Goal: Information Seeking & Learning: Check status

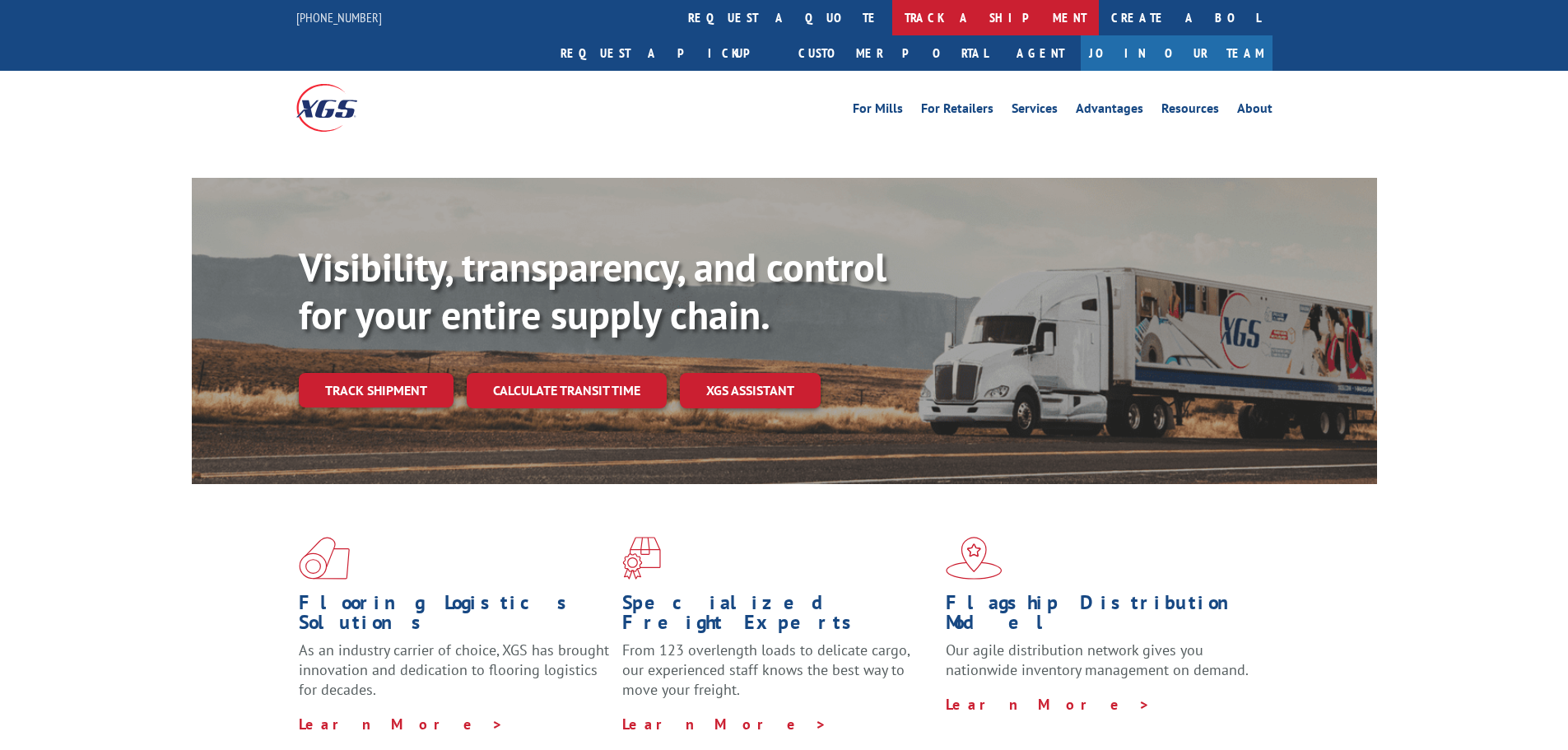
click at [892, 22] on link "track a shipment" at bounding box center [994, 17] width 206 height 35
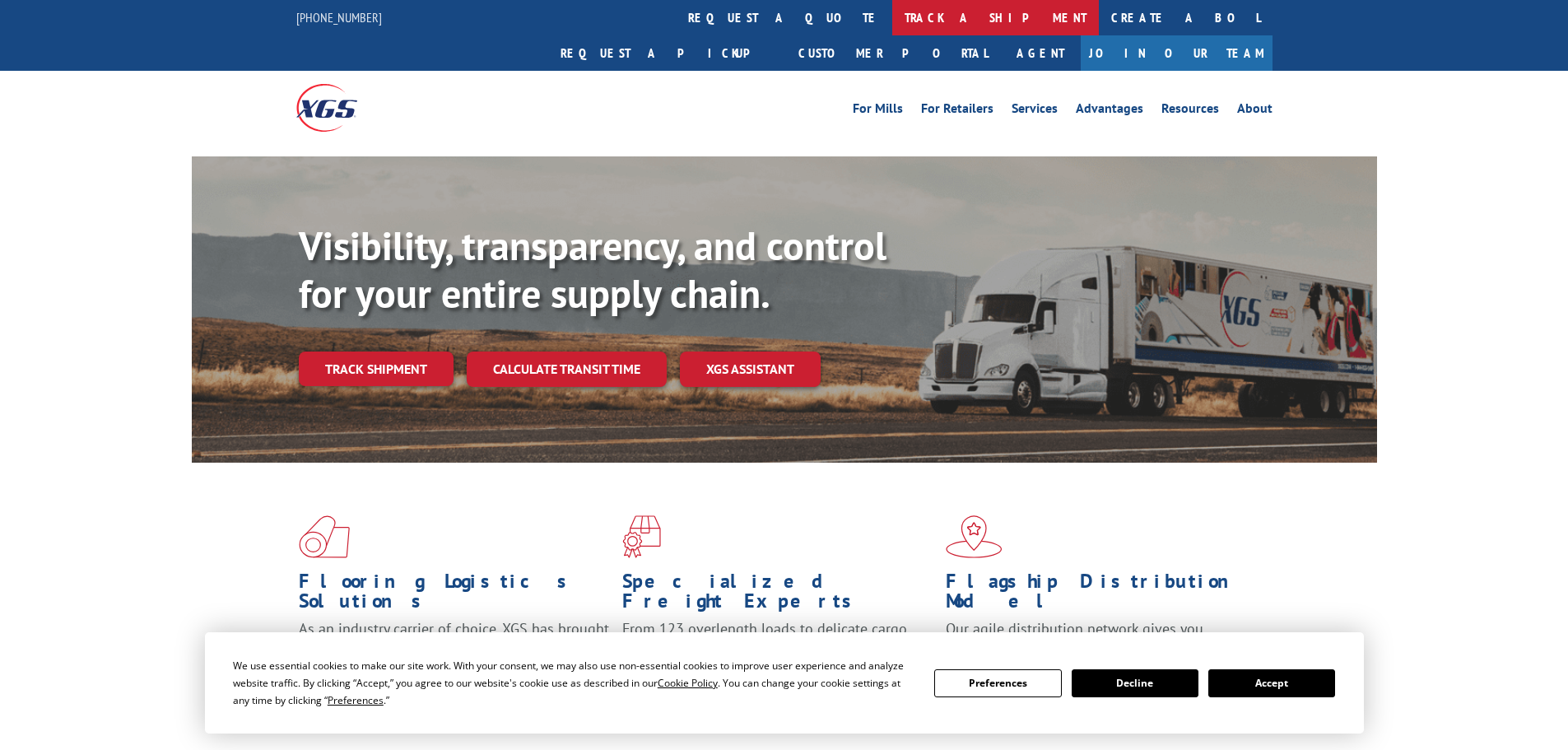
click at [892, 21] on link "track a shipment" at bounding box center [994, 17] width 206 height 35
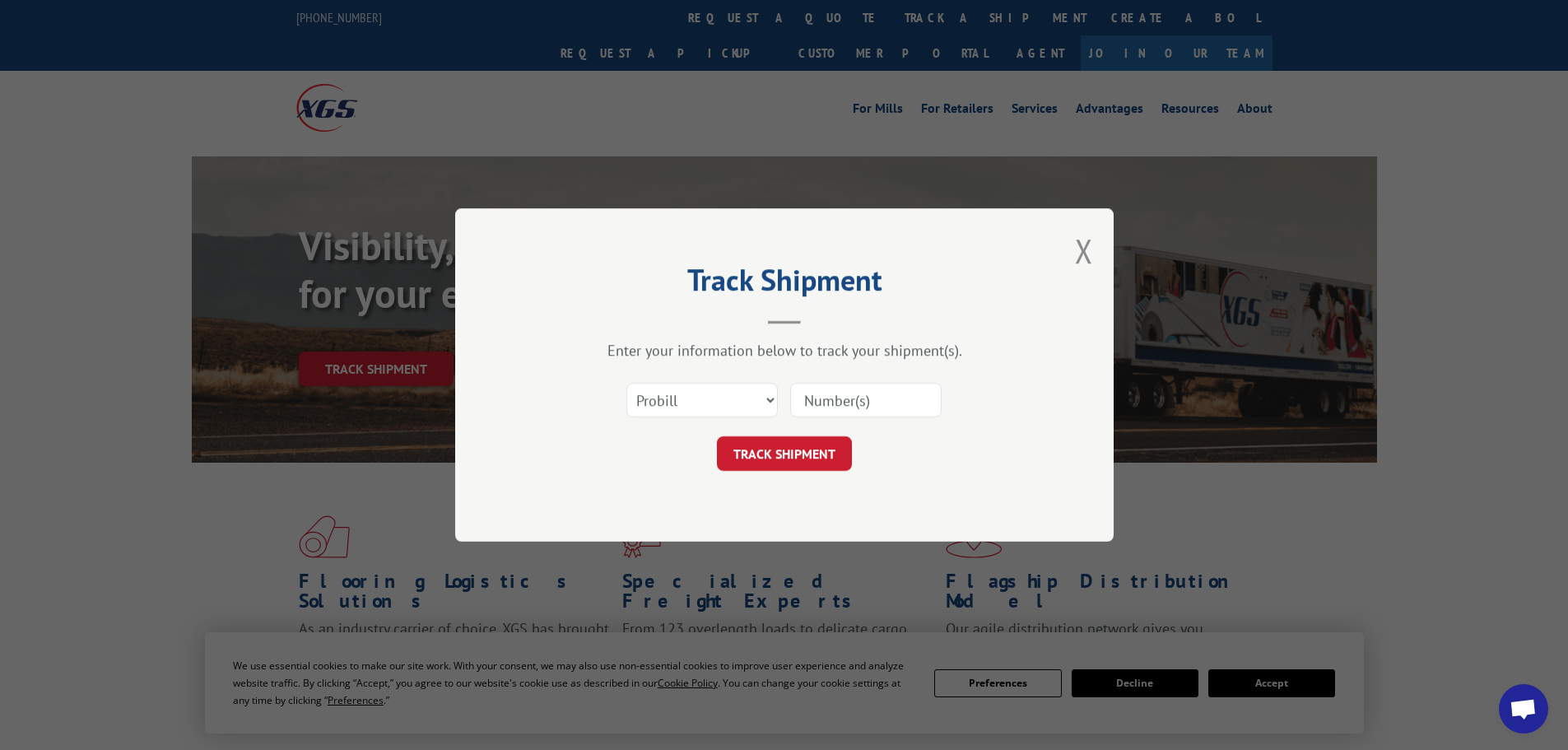
click at [804, 400] on input at bounding box center [866, 400] width 152 height 35
paste input "17469942"
type input "17469942"
click at [815, 457] on button "TRACK SHIPMENT" at bounding box center [784, 454] width 135 height 35
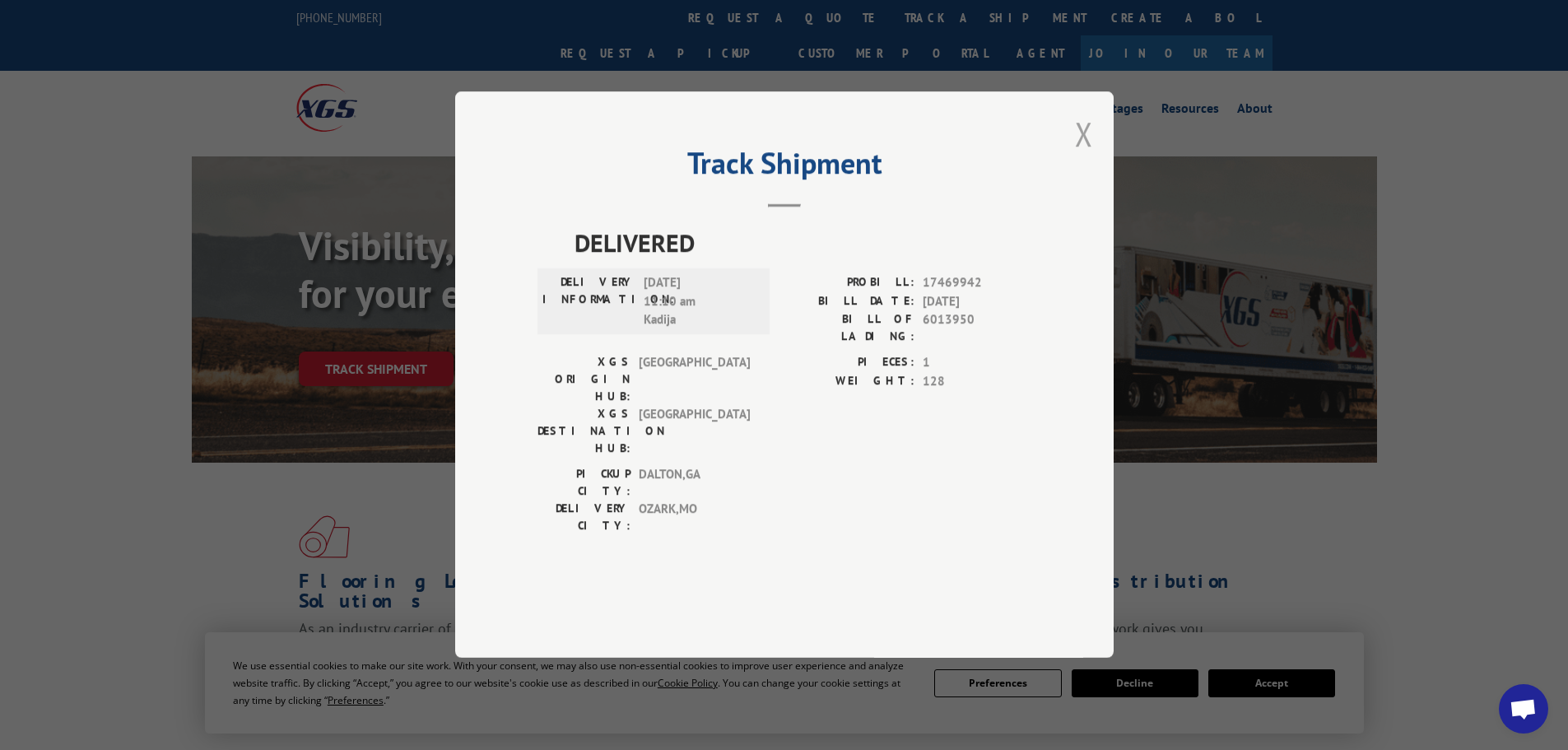
click at [1080, 155] on button "Close modal" at bounding box center [1083, 134] width 18 height 44
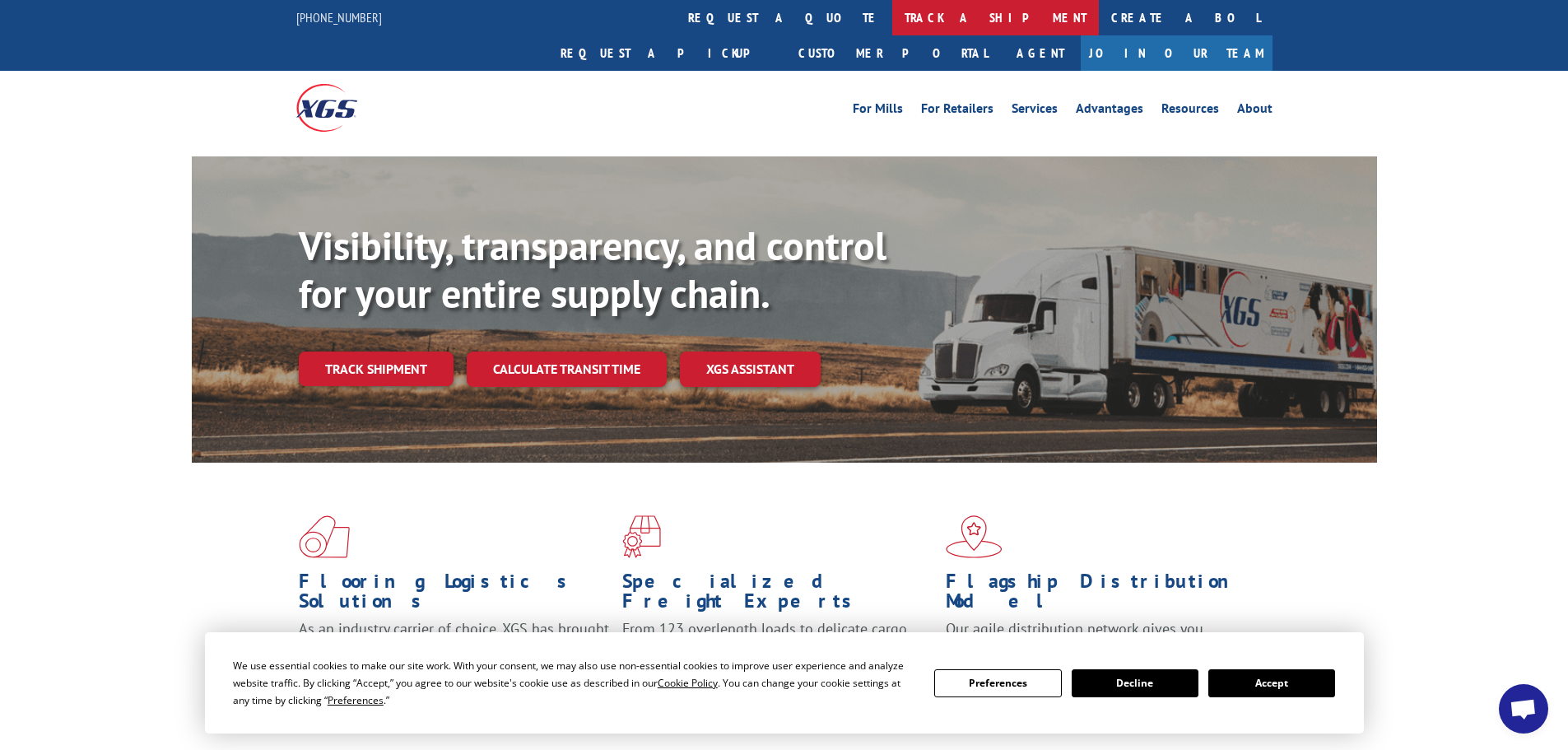
click at [892, 20] on link "track a shipment" at bounding box center [994, 17] width 206 height 35
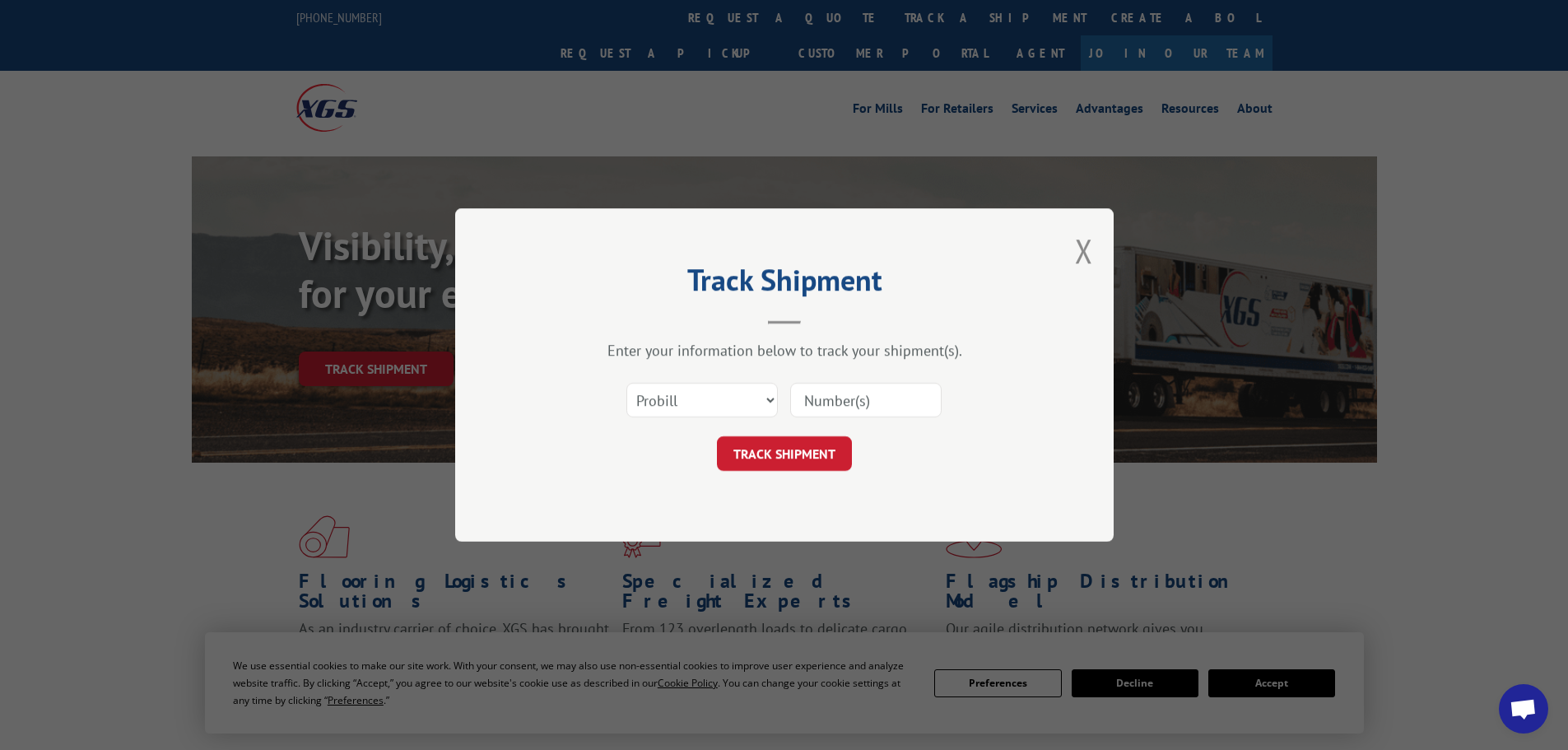
paste input "17469583"
type input "17469583"
click at [797, 450] on button "TRACK SHIPMENT" at bounding box center [784, 454] width 135 height 35
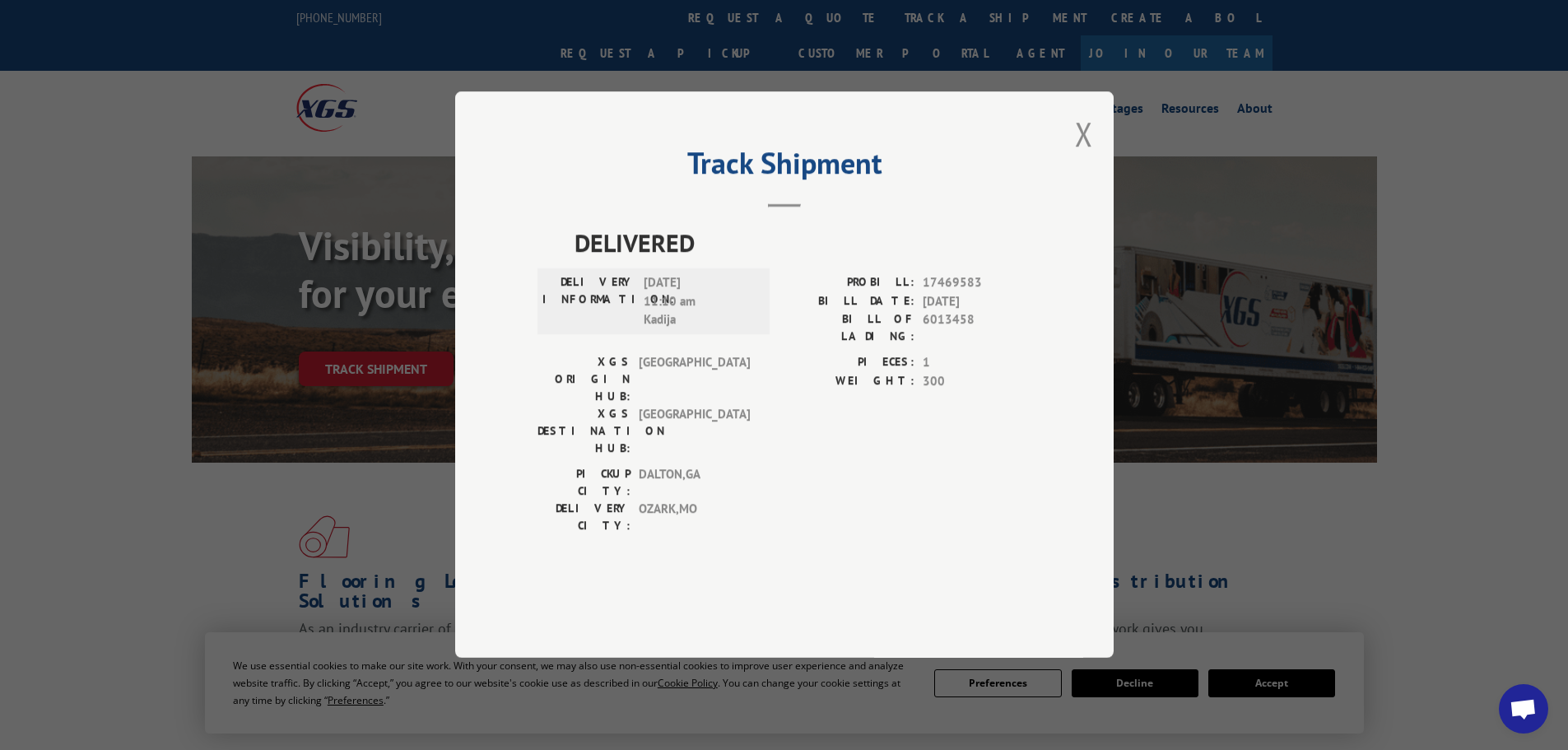
click at [1088, 155] on button "Close modal" at bounding box center [1083, 134] width 18 height 44
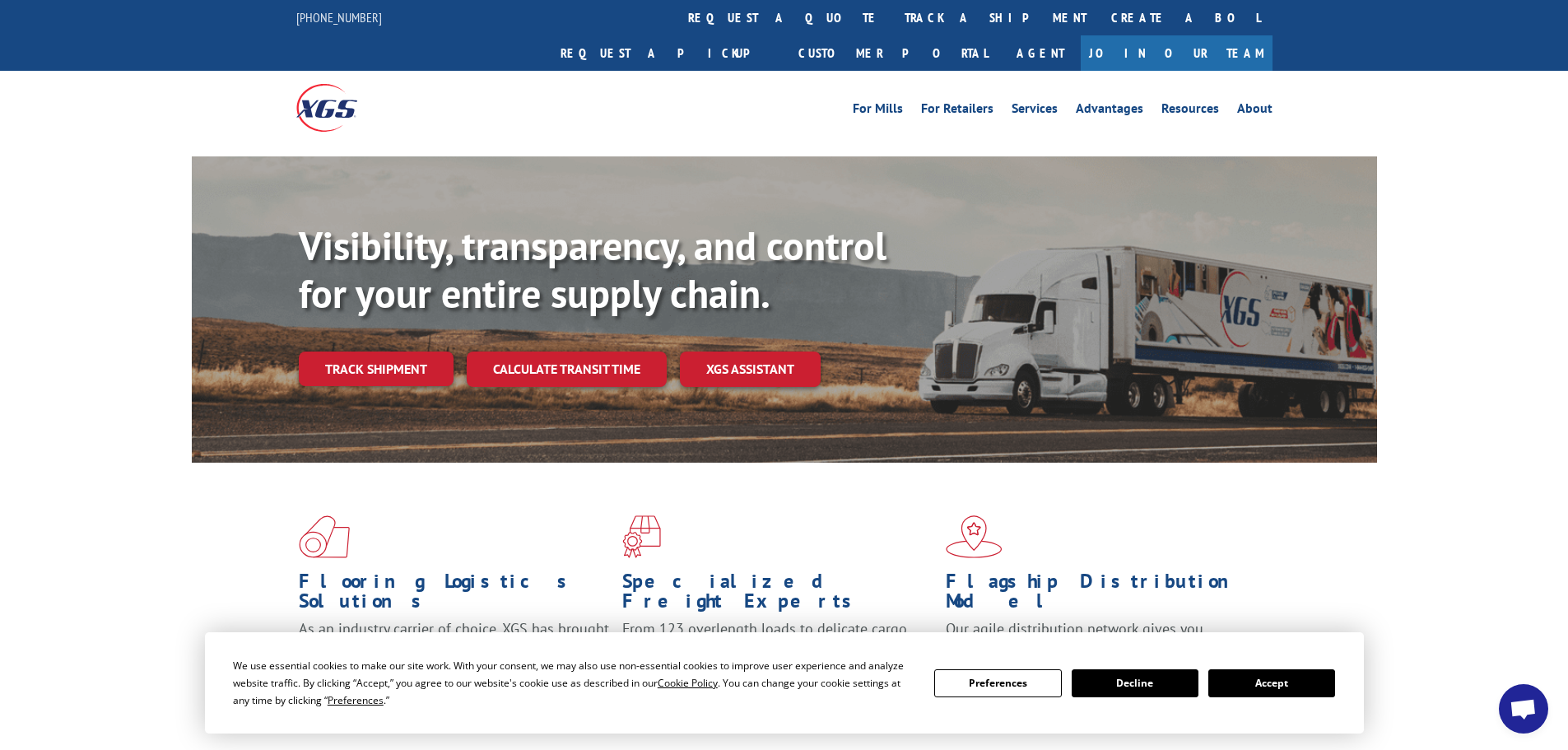
click at [405, 71] on div at bounding box center [417, 107] width 244 height 73
click at [892, 16] on link "track a shipment" at bounding box center [994, 17] width 206 height 35
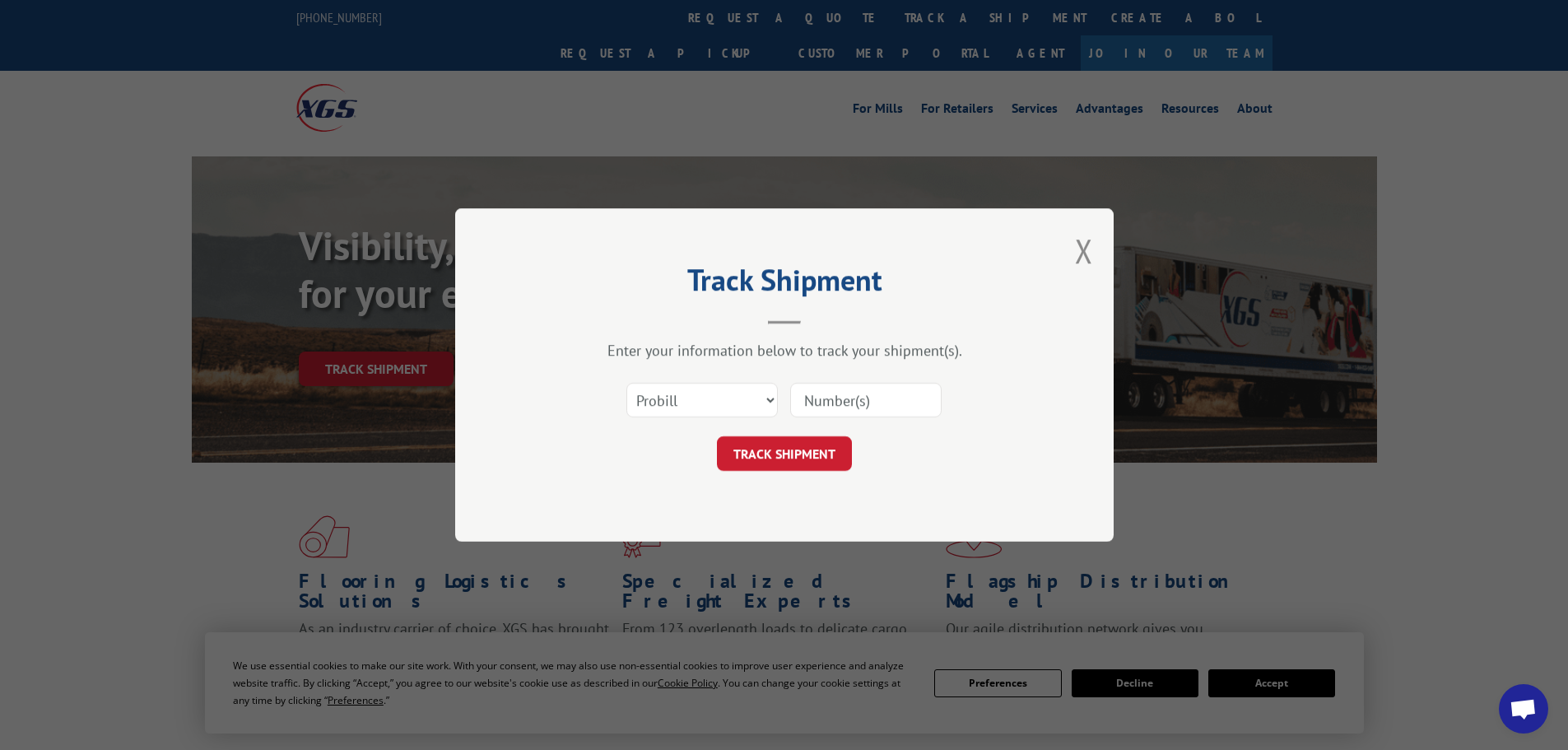
click at [821, 400] on input at bounding box center [866, 400] width 152 height 35
paste input "17470313"
type input "17470313"
click at [810, 460] on button "TRACK SHIPMENT" at bounding box center [784, 454] width 135 height 35
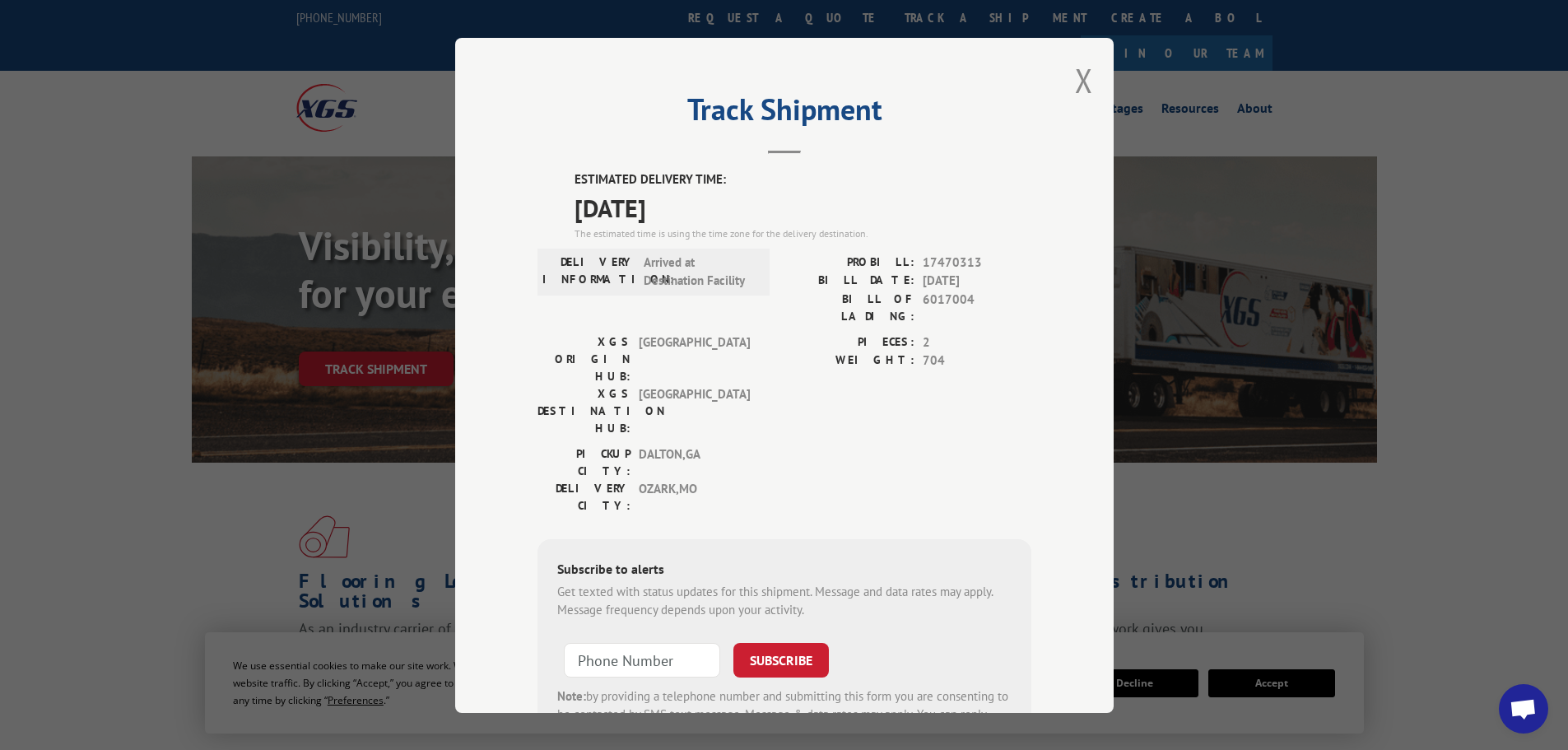
click at [1075, 81] on button "Close modal" at bounding box center [1083, 80] width 18 height 44
